Goal: Information Seeking & Learning: Check status

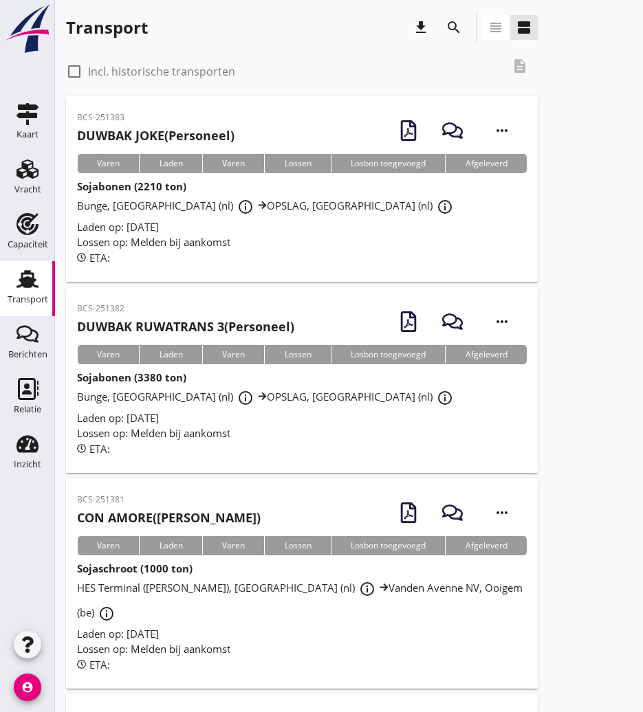
click at [452, 27] on icon "search" at bounding box center [453, 27] width 16 height 16
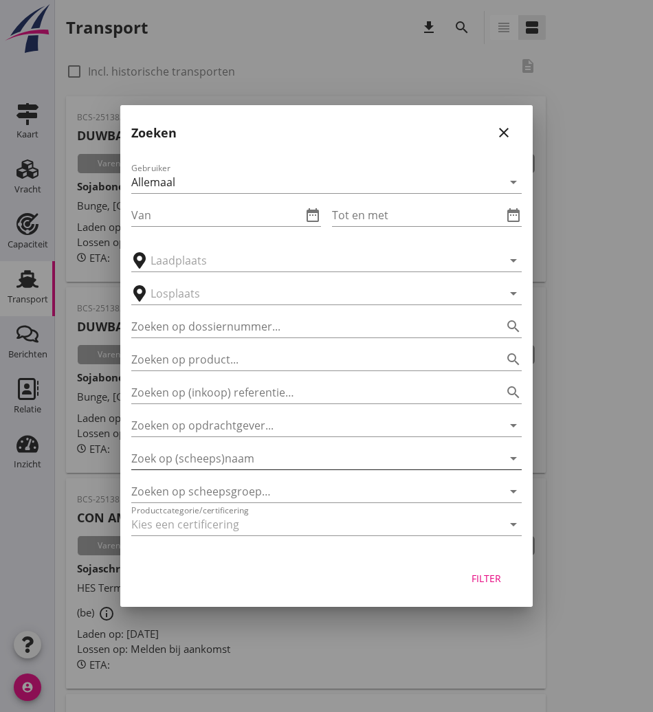
click at [189, 464] on input "Zoek op (scheeps)naam" at bounding box center [307, 458] width 352 height 22
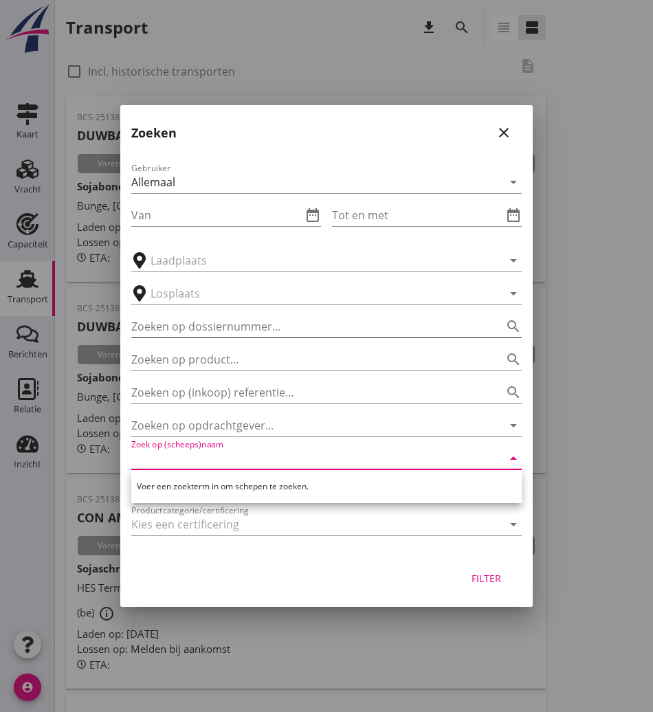
click at [238, 333] on input "Zoeken op dossiernummer..." at bounding box center [307, 326] width 352 height 22
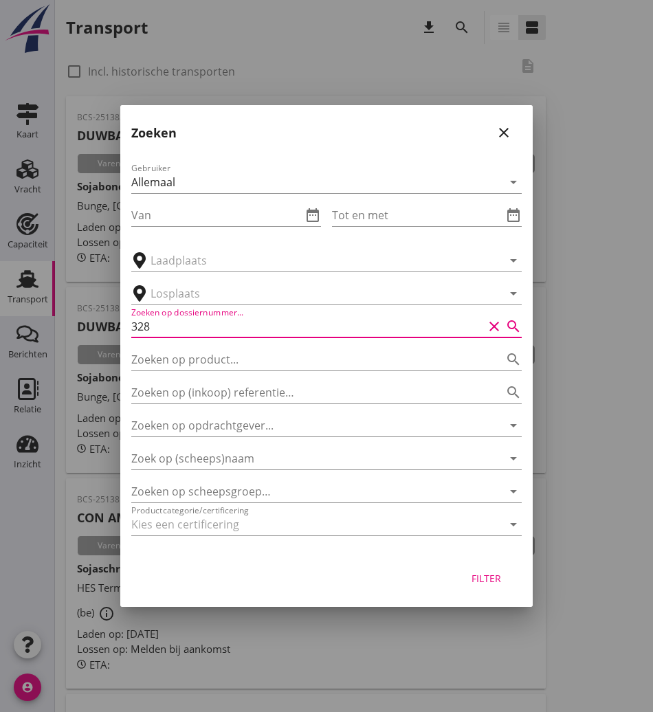
type input "328"
click at [497, 570] on button "Filter" at bounding box center [486, 578] width 60 height 25
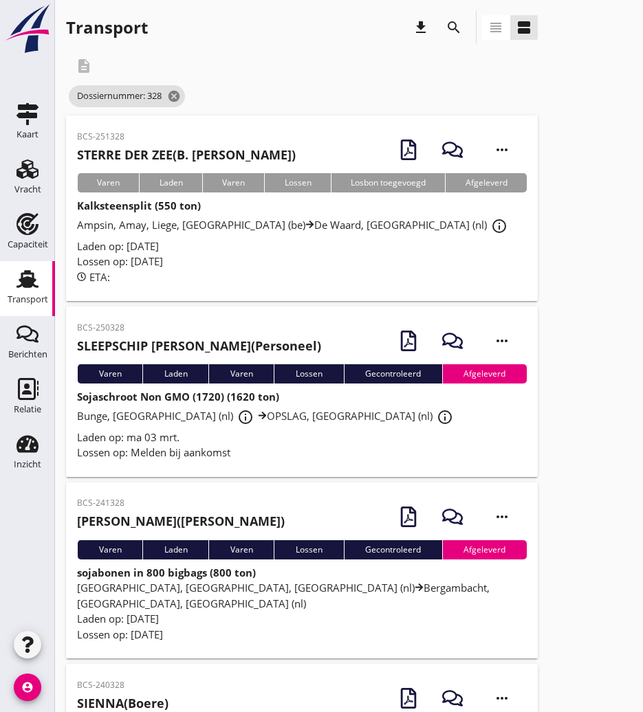
click at [269, 148] on div "BCS-251328 STERRE DER ZEE (B. De Jong) more_horiz" at bounding box center [301, 149] width 449 height 47
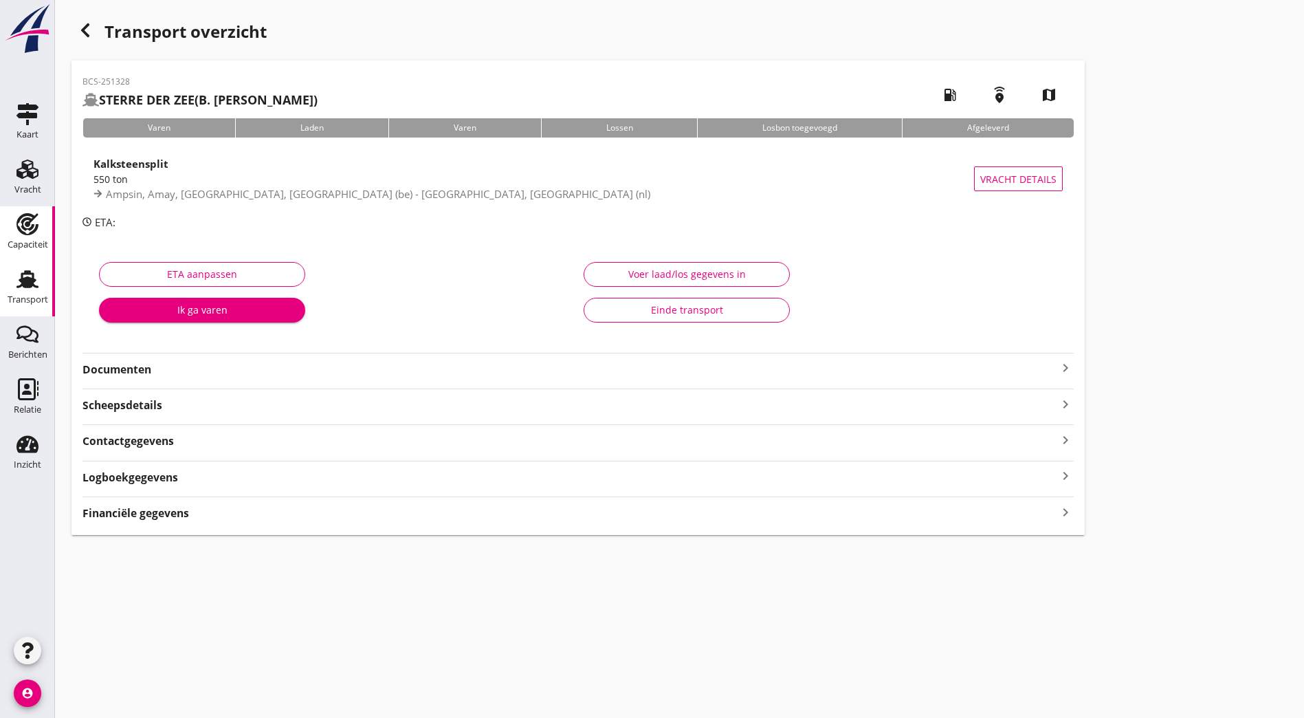
click at [27, 226] on use at bounding box center [27, 224] width 22 height 22
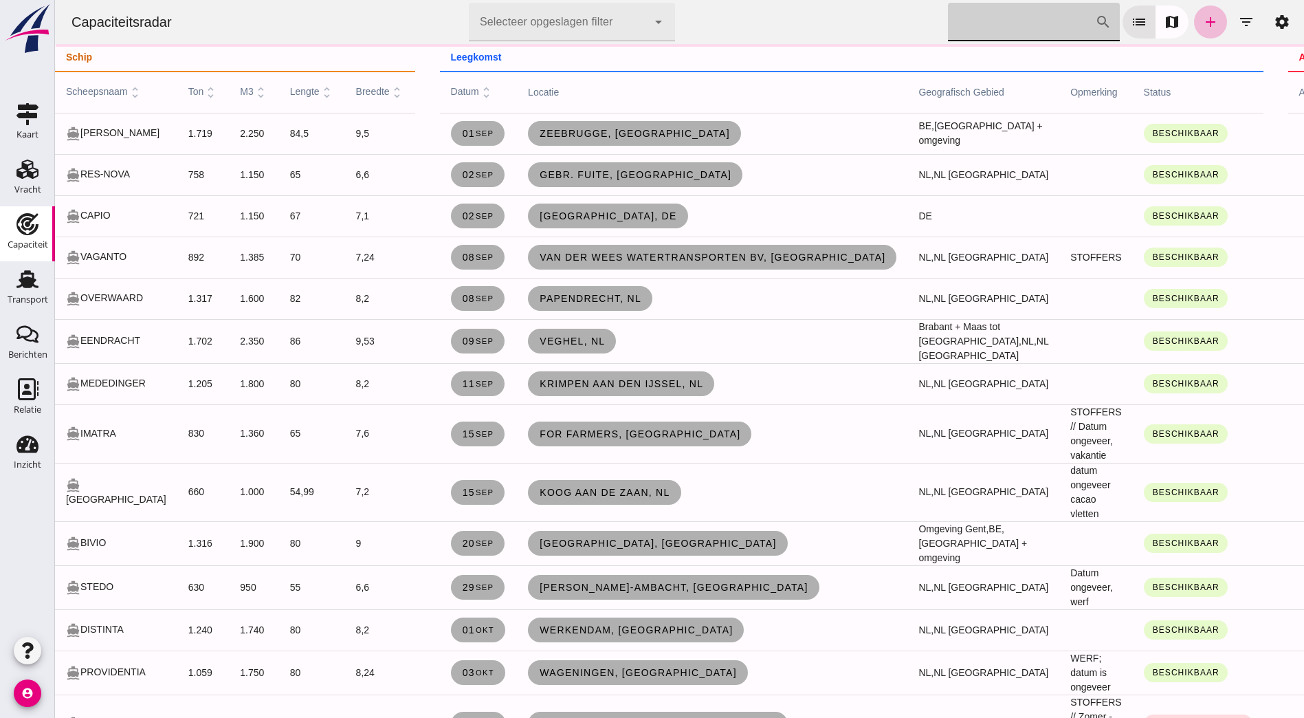
click at [642, 16] on input "[PERSON_NAME] op scheepsnaam" at bounding box center [1021, 22] width 147 height 38
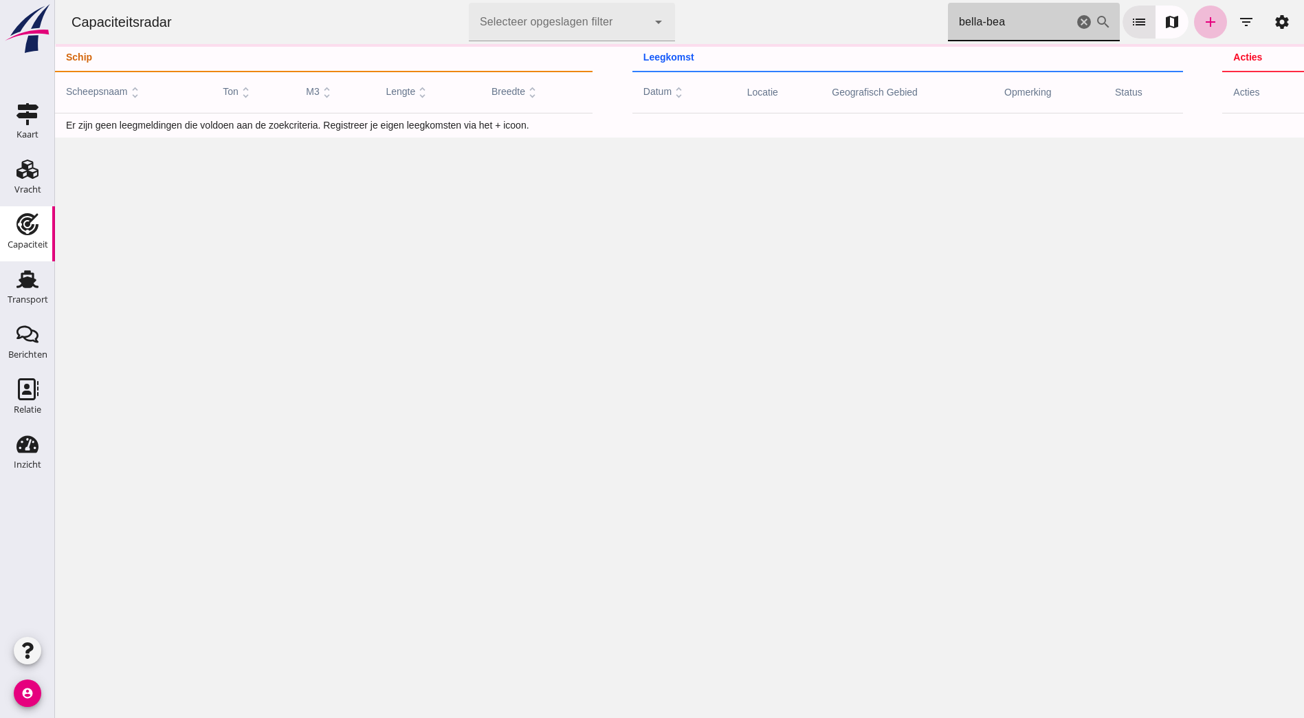
type input "bella-beau"
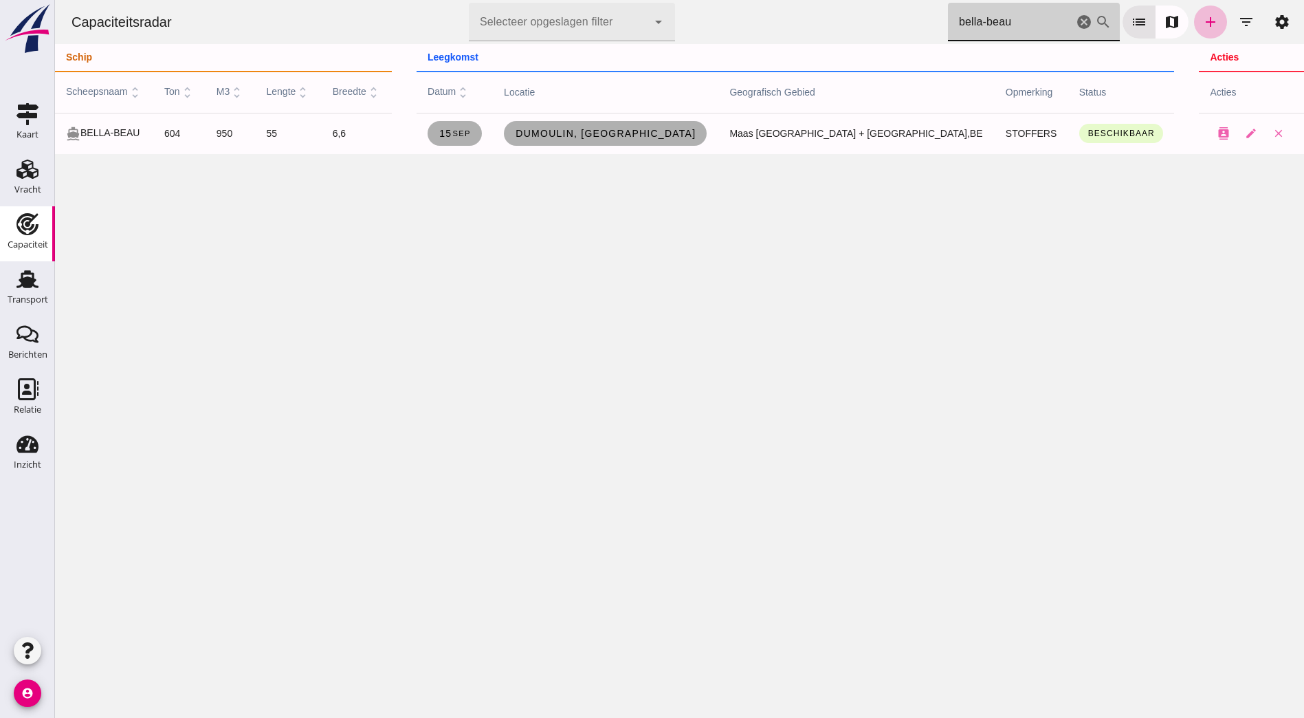
click at [642, 27] on icon "cancel" at bounding box center [1084, 22] width 16 height 16
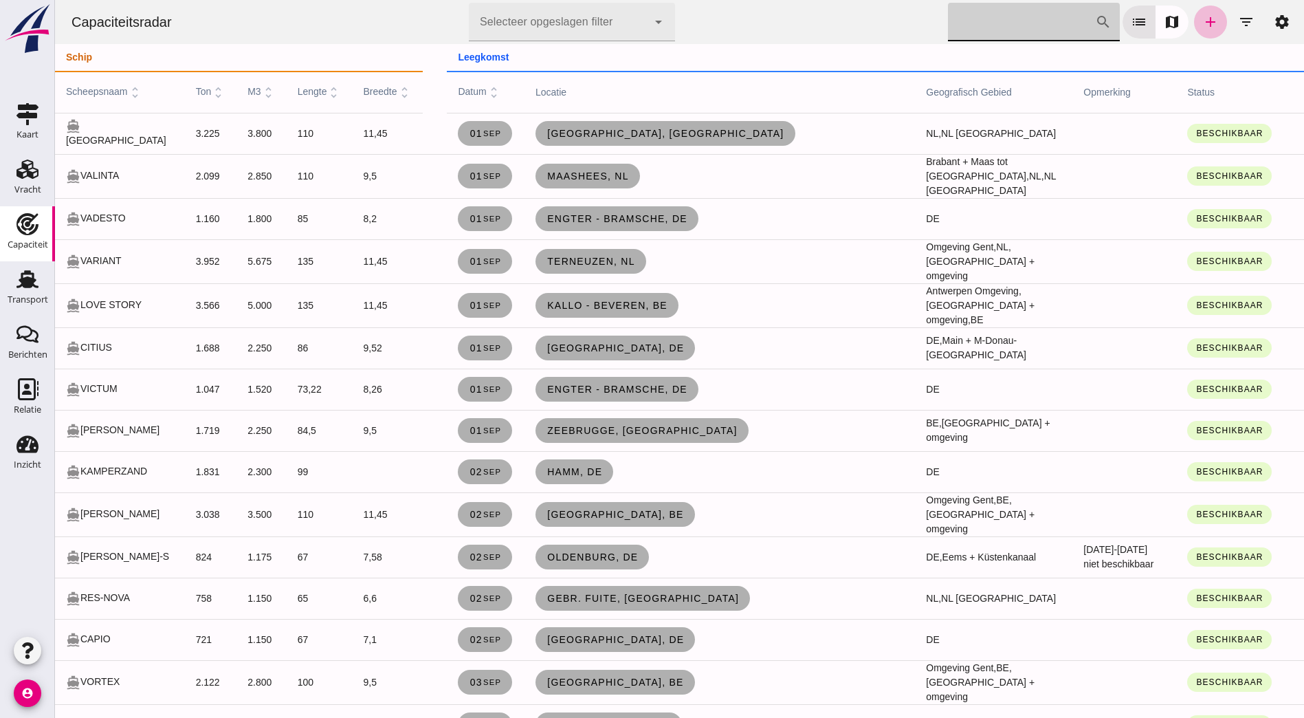
click at [642, 24] on input "[PERSON_NAME] op scheepsnaam" at bounding box center [1021, 22] width 147 height 38
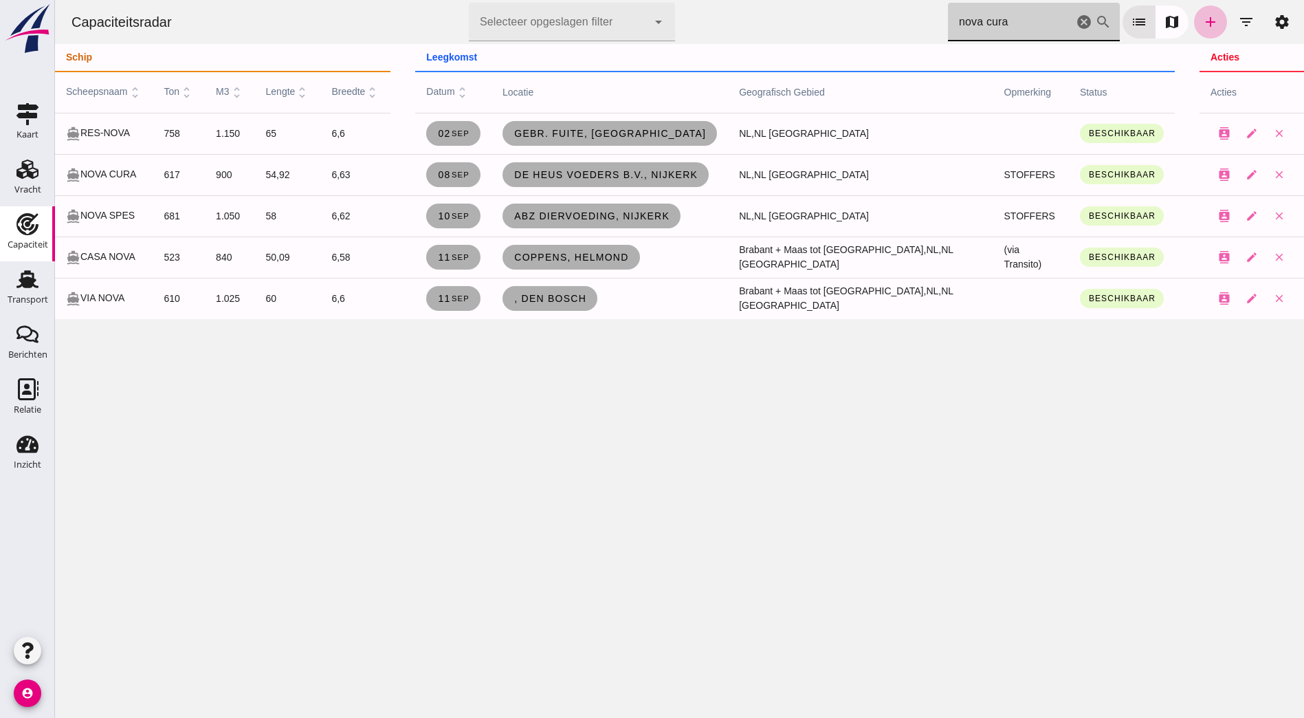
click at [642, 26] on input "nova cura" at bounding box center [1010, 22] width 125 height 38
type input "nova cura"
click at [469, 173] on small "sep" at bounding box center [460, 174] width 19 height 8
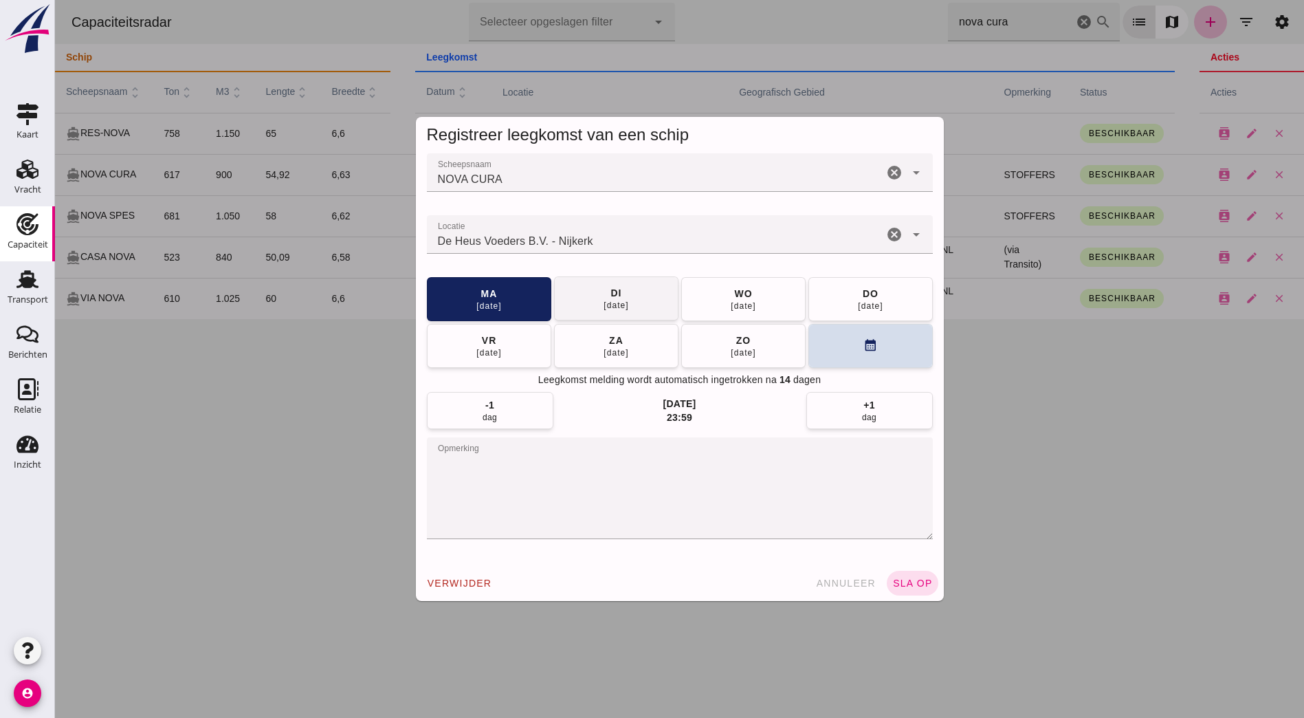
click at [623, 294] on span "[DATE]" at bounding box center [616, 298] width 26 height 25
click at [642, 576] on button "sla op" at bounding box center [913, 582] width 52 height 25
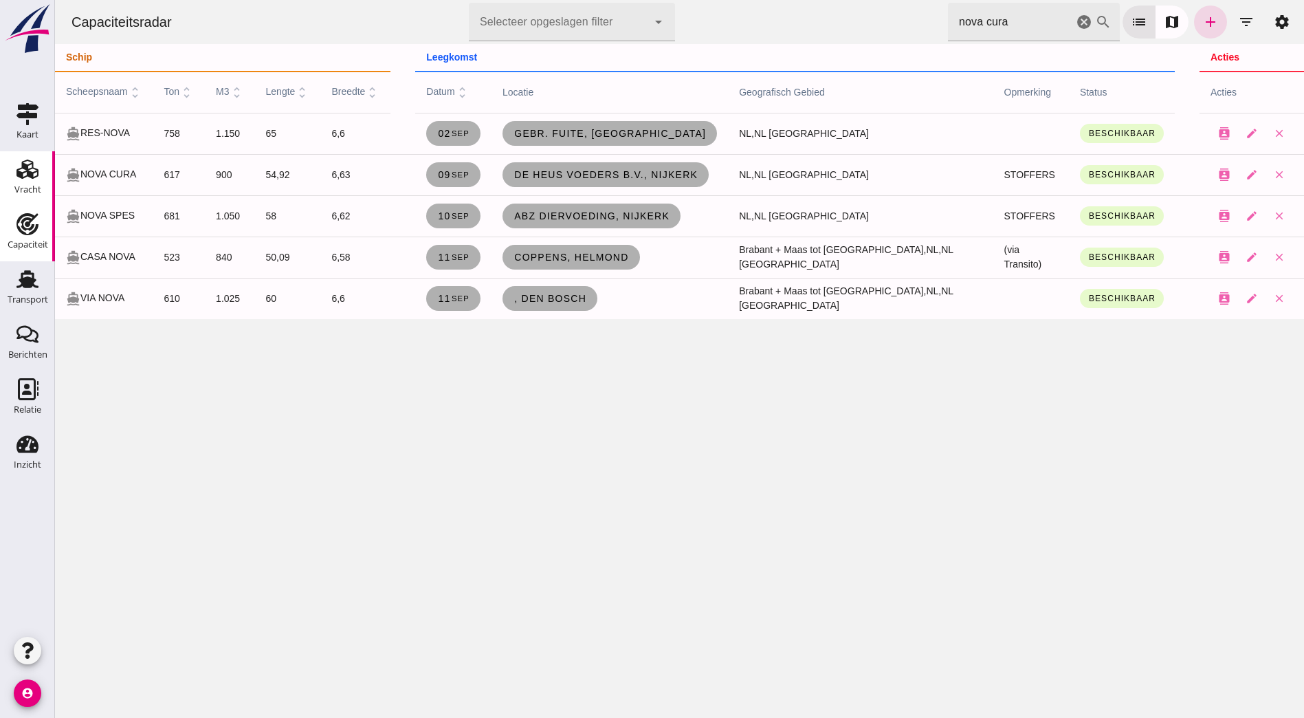
click at [38, 184] on div "Vracht" at bounding box center [27, 189] width 27 height 19
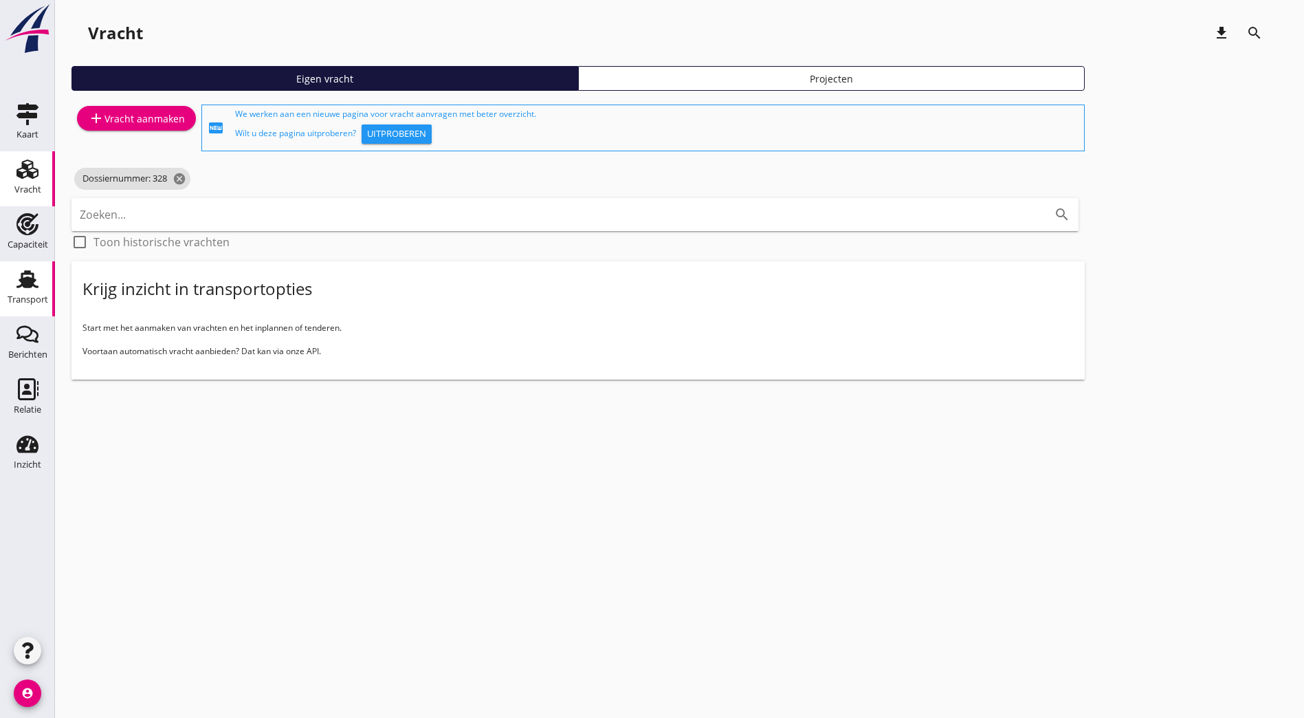
click at [23, 291] on div "Transport" at bounding box center [28, 299] width 41 height 19
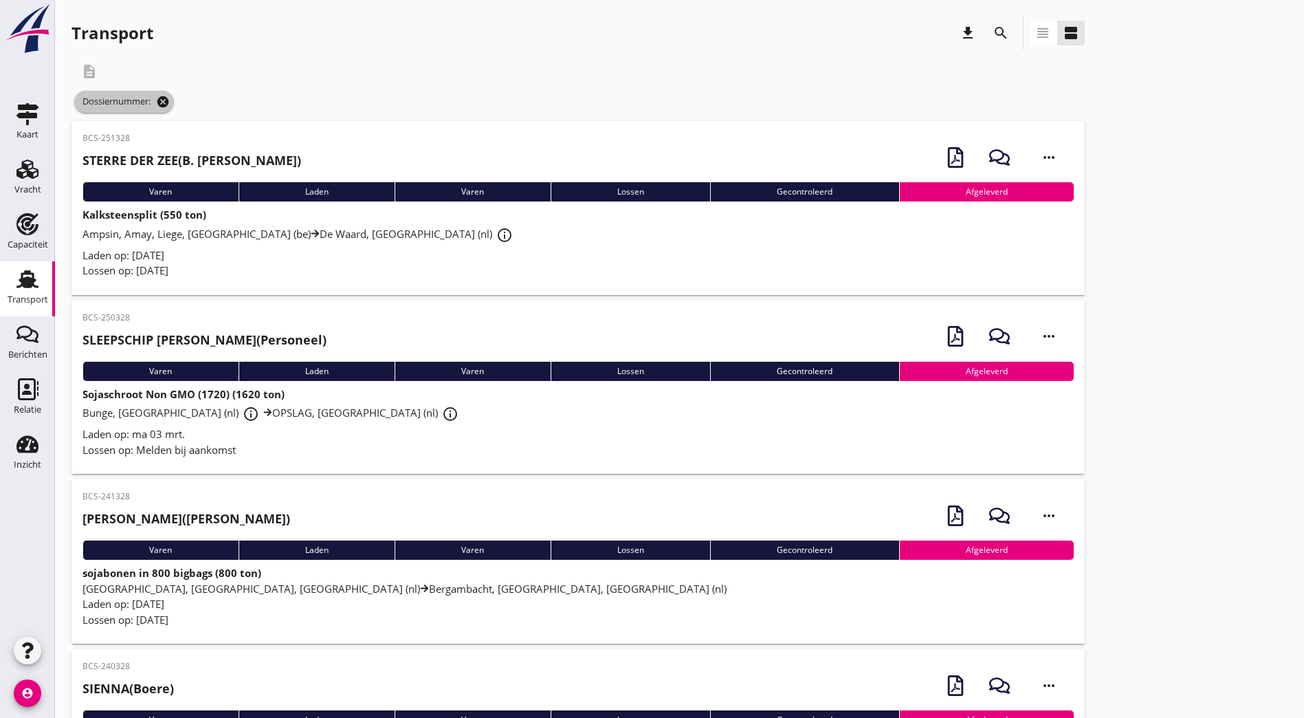
click at [166, 100] on icon "cancel" at bounding box center [163, 102] width 14 height 14
